Goal: Check status

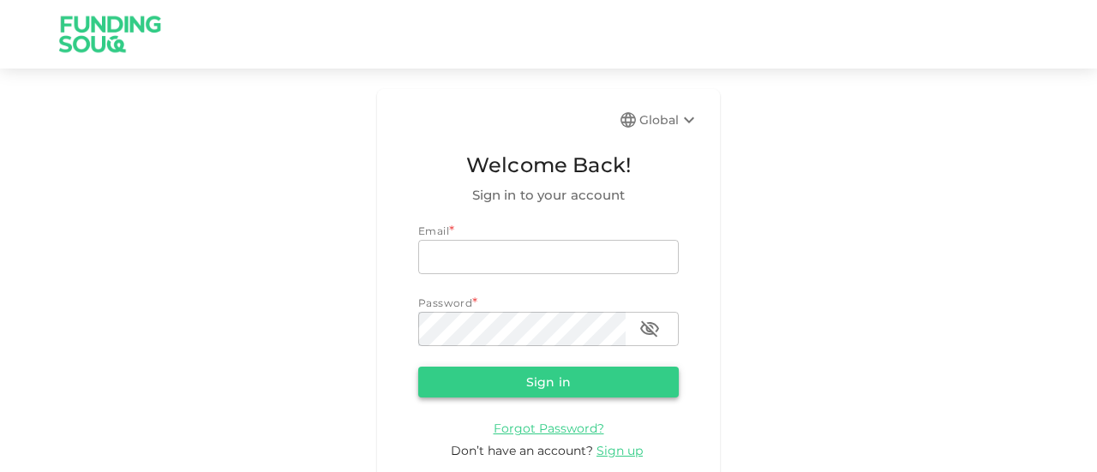
type input "[EMAIL_ADDRESS][DOMAIN_NAME]"
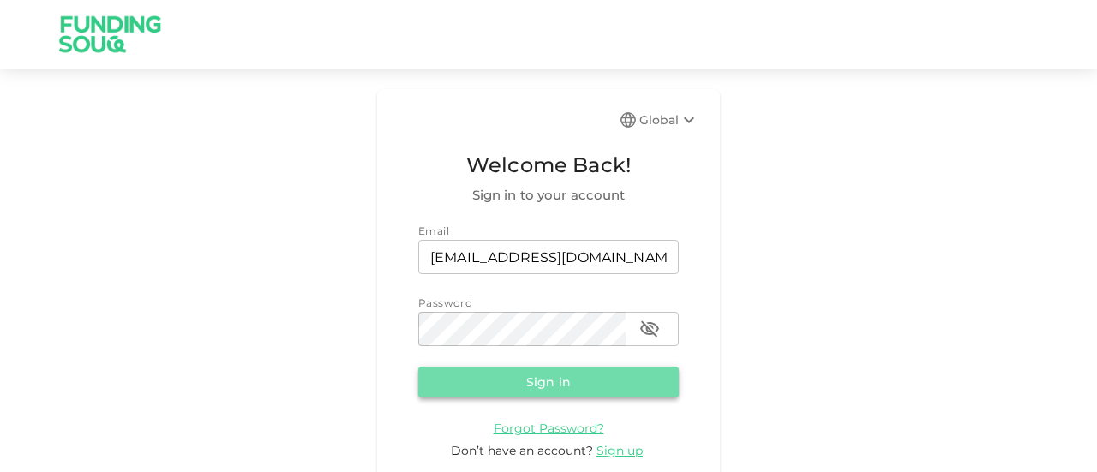
click at [525, 383] on button "Sign in" at bounding box center [548, 382] width 260 height 31
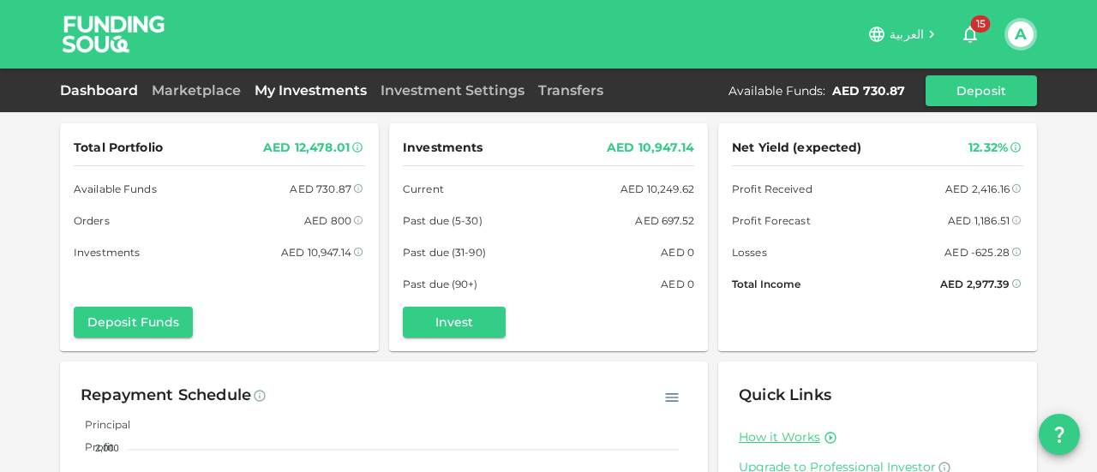
click at [272, 90] on link "My Investments" at bounding box center [311, 90] width 126 height 16
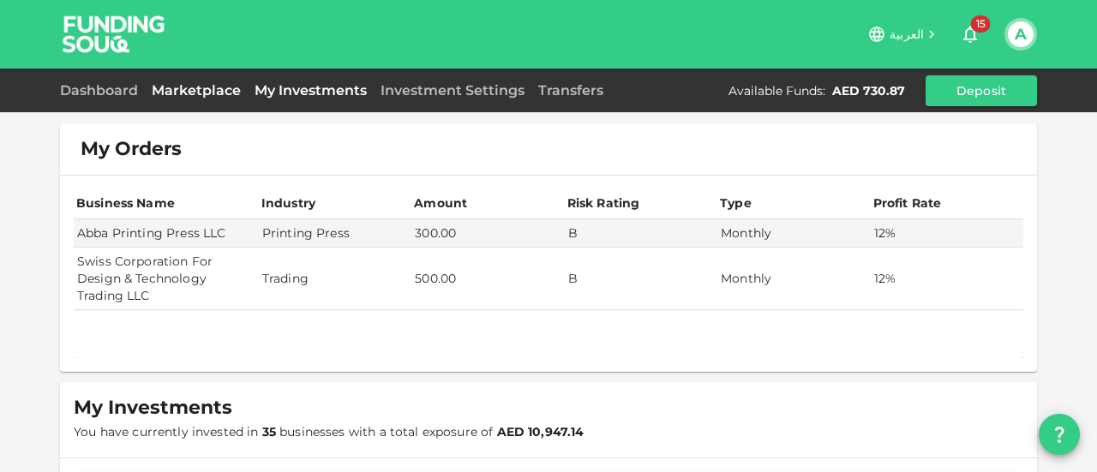
click at [161, 94] on link "Marketplace" at bounding box center [196, 90] width 103 height 16
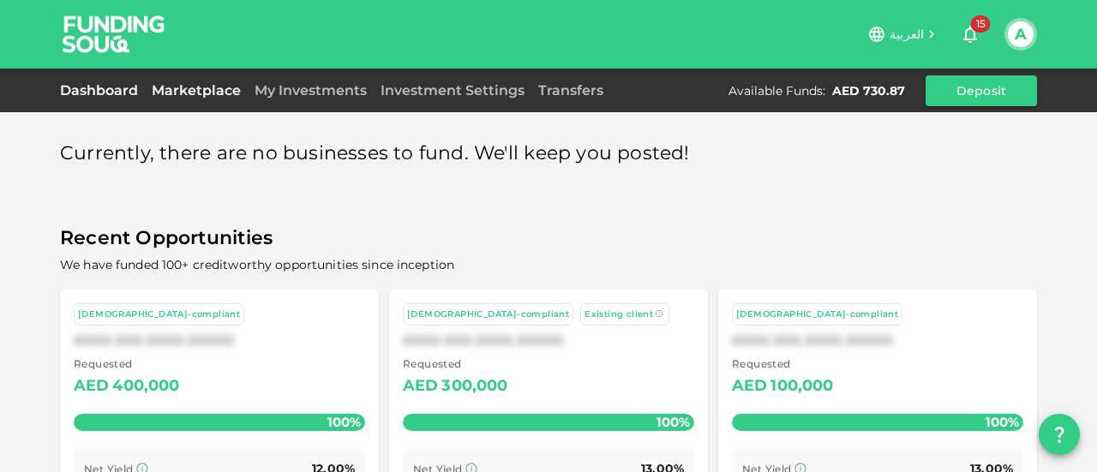
click at [92, 93] on link "Dashboard" at bounding box center [102, 90] width 85 height 16
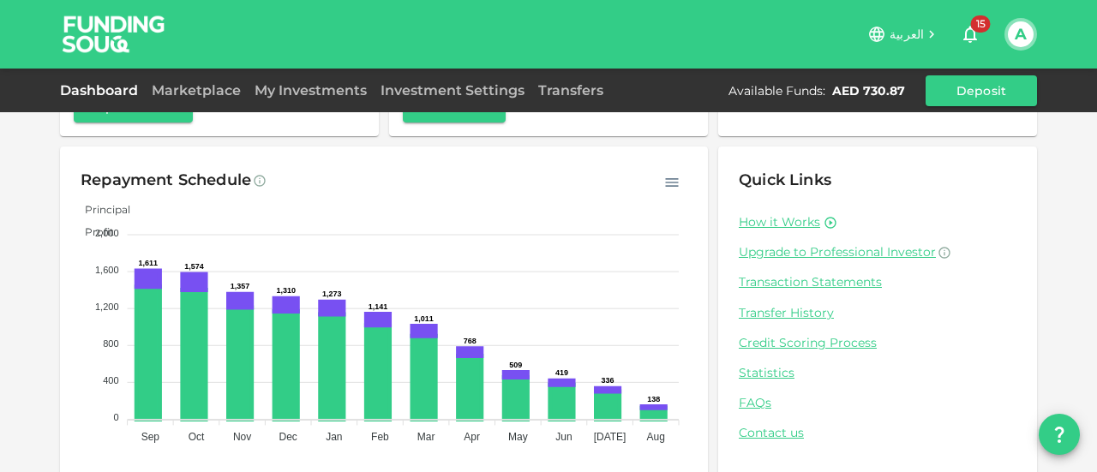
scroll to position [236, 0]
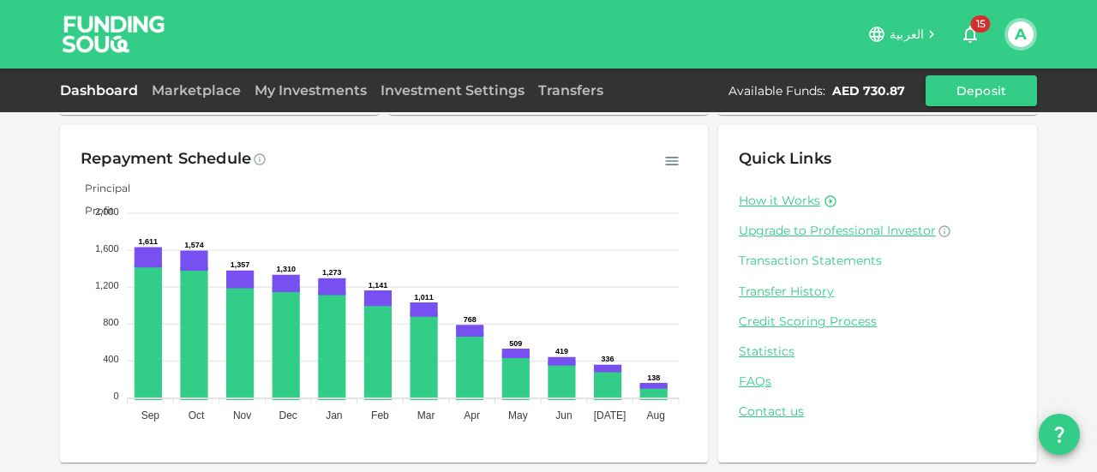
click at [781, 258] on link "Transaction Statements" at bounding box center [877, 261] width 278 height 16
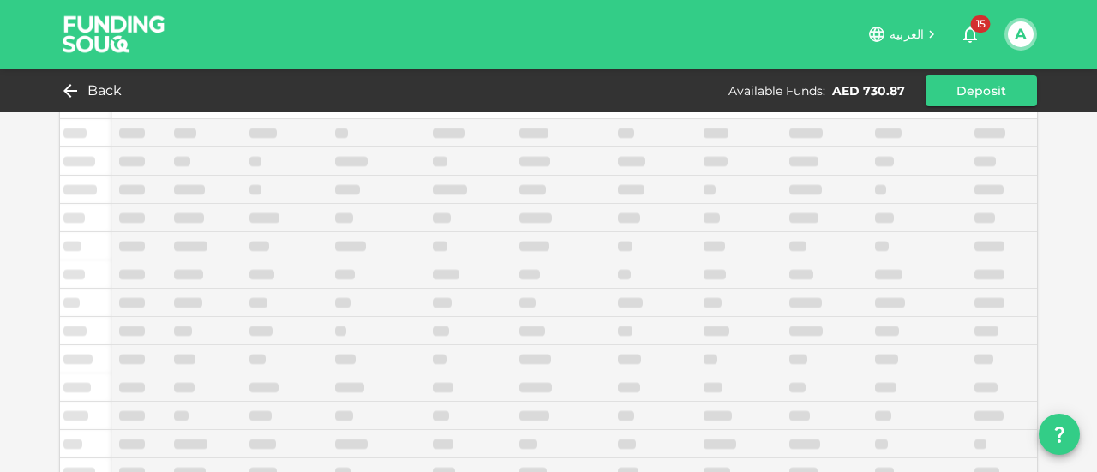
scroll to position [167, 0]
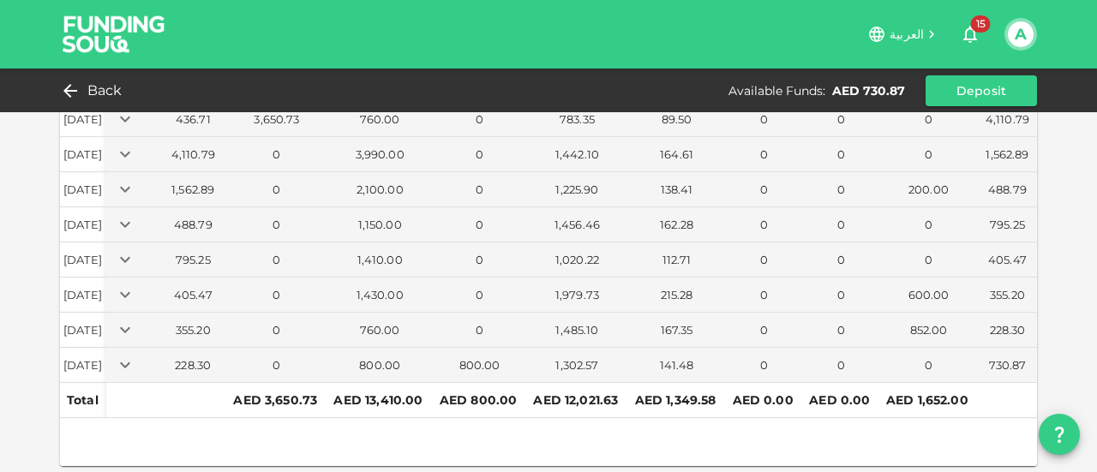
click at [691, 396] on div "AED 1,349.58" at bounding box center [677, 400] width 84 height 21
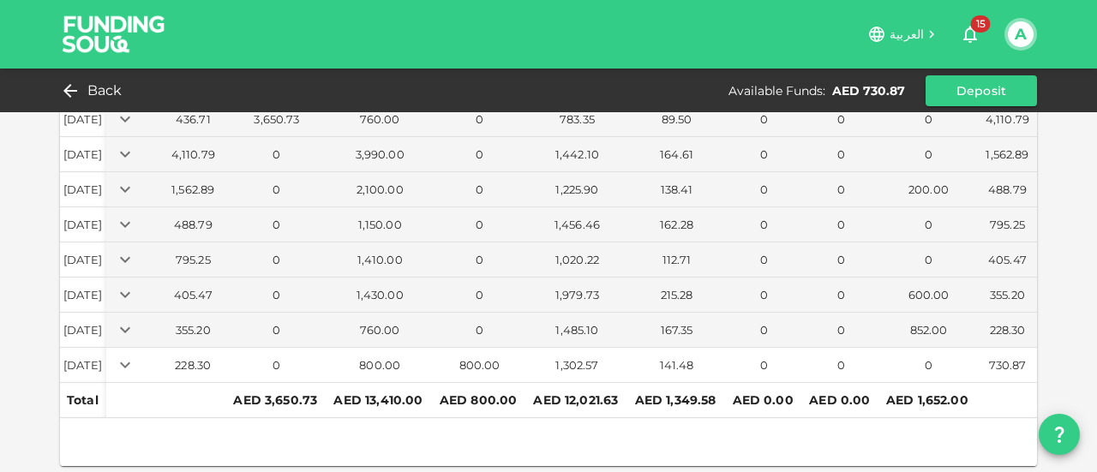
click at [673, 362] on div "141.48" at bounding box center [676, 365] width 91 height 16
